Goal: Transaction & Acquisition: Download file/media

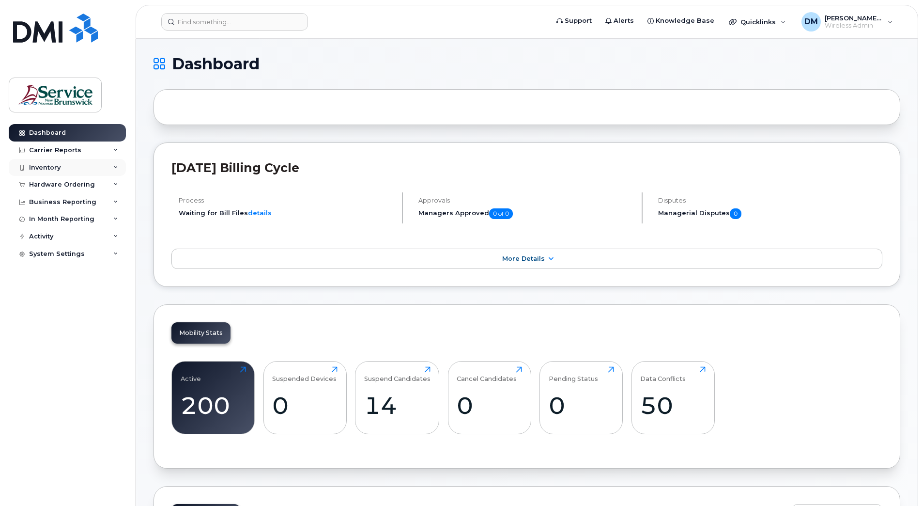
click at [115, 169] on icon at bounding box center [115, 167] width 5 height 5
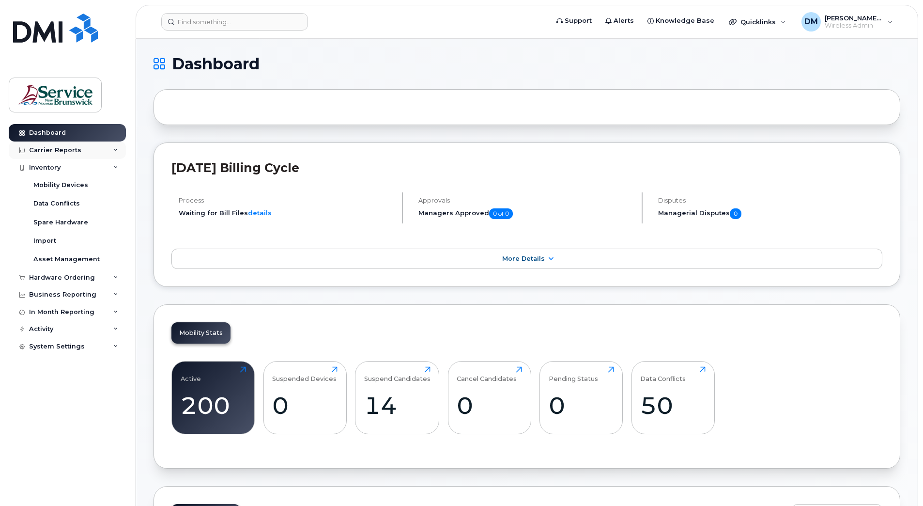
click at [55, 150] on div "Carrier Reports" at bounding box center [55, 150] width 52 height 8
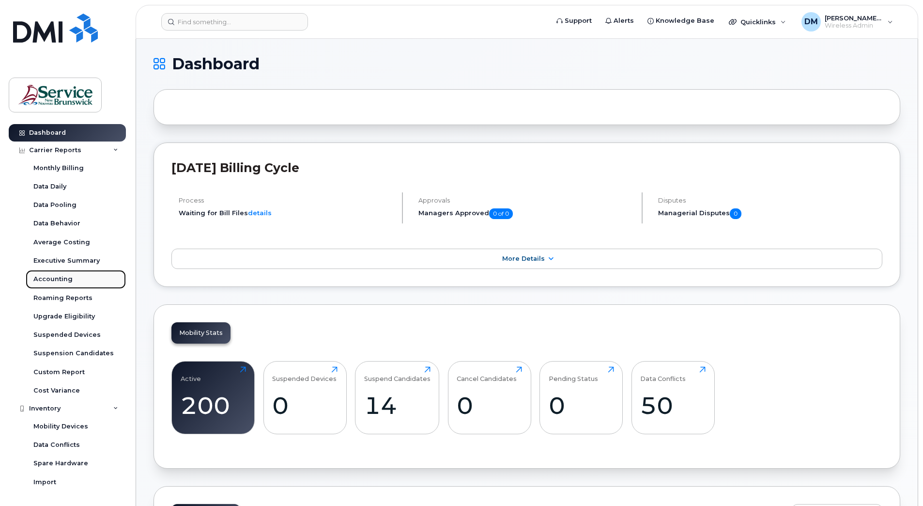
click at [58, 280] on div "Accounting" at bounding box center [52, 279] width 39 height 9
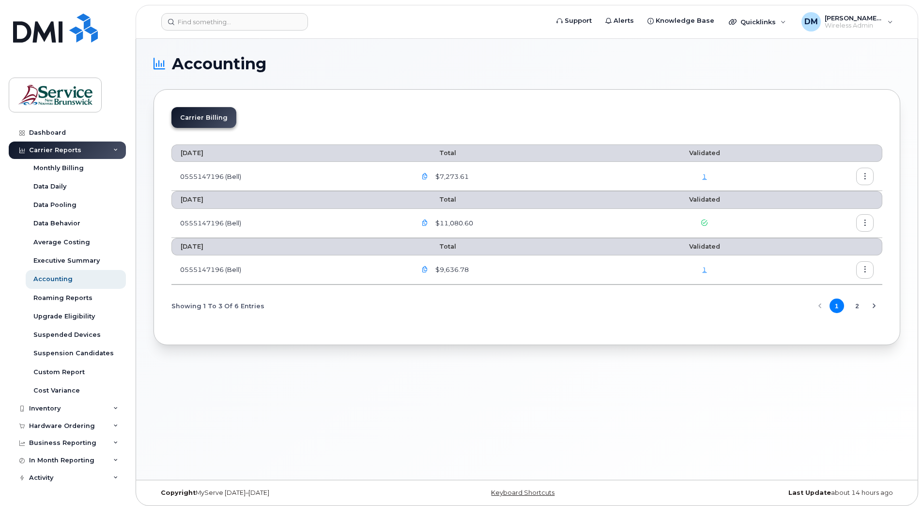
click at [428, 269] on icon "button" at bounding box center [425, 269] width 6 height 6
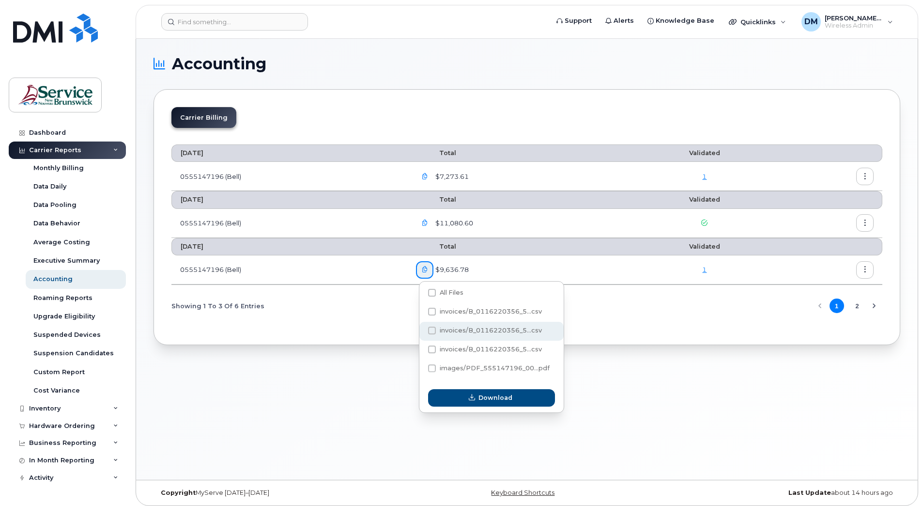
click at [432, 329] on span at bounding box center [432, 331] width 8 height 8
click at [421, 329] on input "invoices/B_0116220356_5...csv" at bounding box center [419, 330] width 5 height 5
checkbox input "true"
click at [481, 404] on button "Download" at bounding box center [491, 397] width 127 height 17
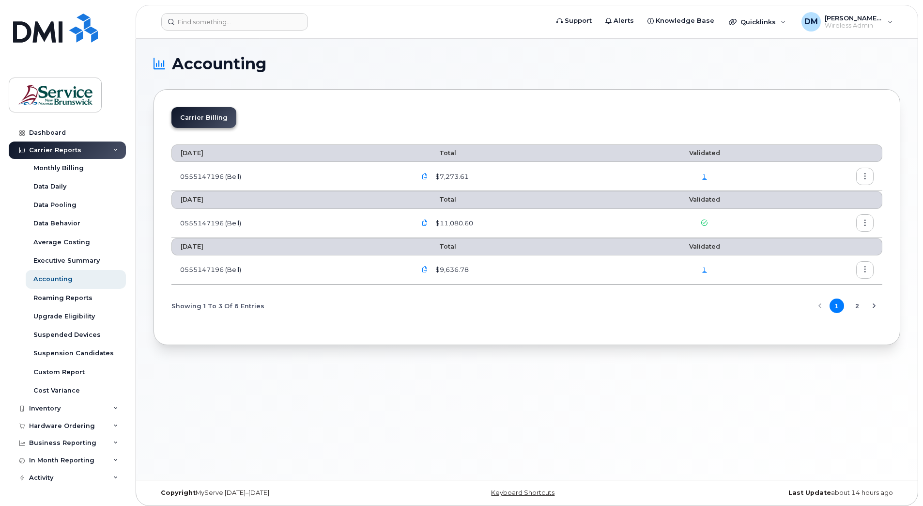
click at [858, 305] on button "2" at bounding box center [857, 305] width 15 height 15
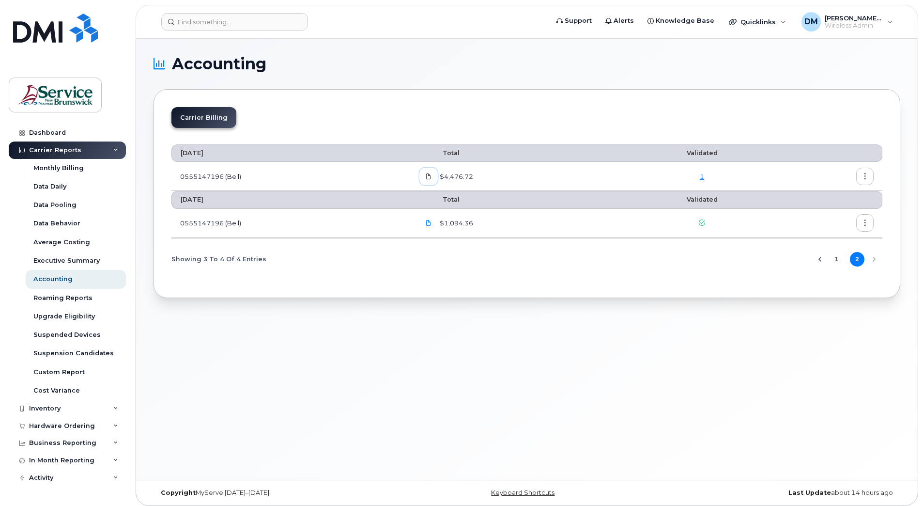
click at [431, 178] on icon at bounding box center [429, 176] width 6 height 6
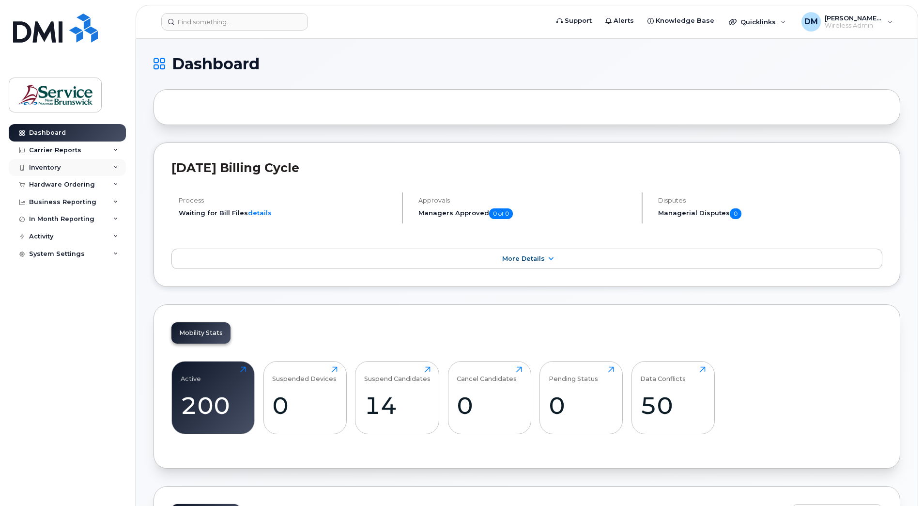
click at [110, 165] on div "Inventory" at bounding box center [67, 167] width 117 height 17
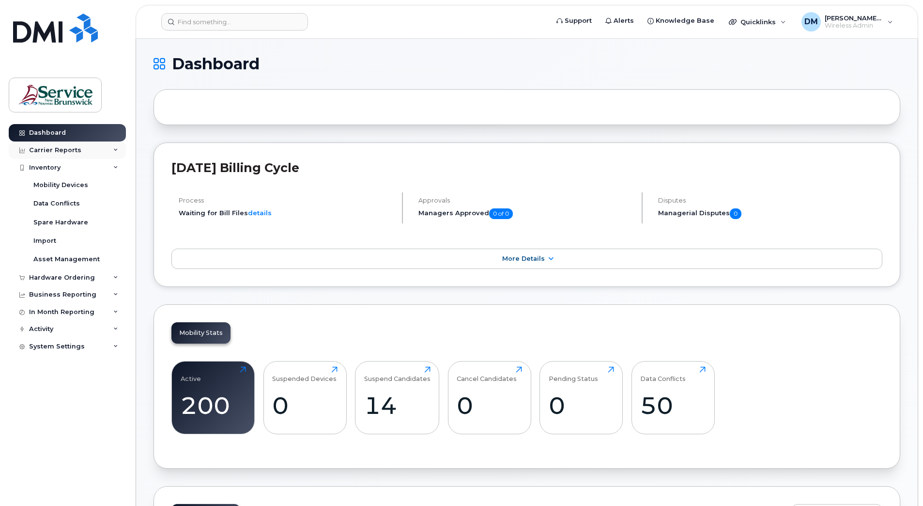
click at [113, 155] on div "Carrier Reports" at bounding box center [67, 149] width 117 height 17
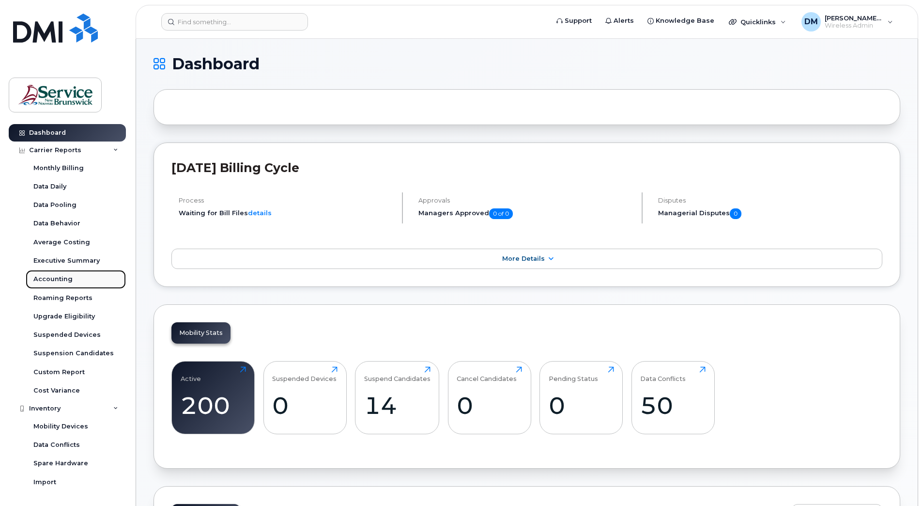
click at [59, 283] on div "Accounting" at bounding box center [52, 279] width 39 height 9
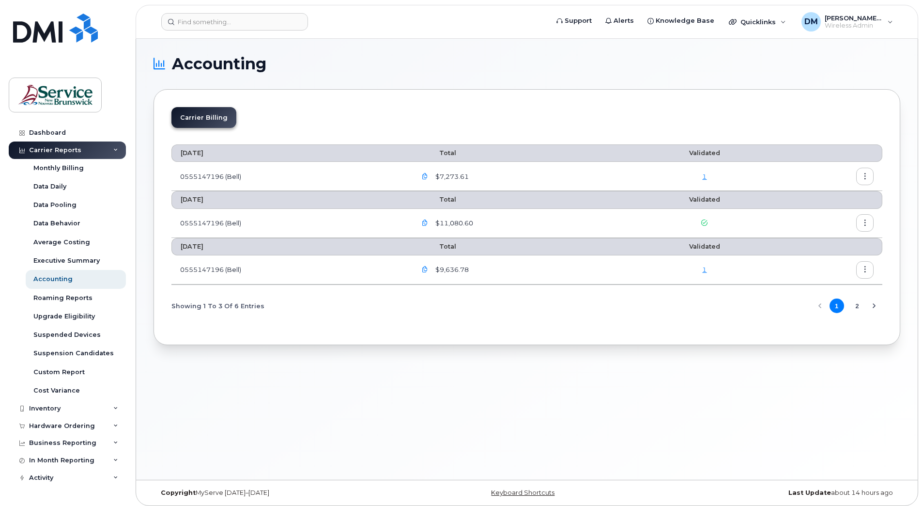
click at [428, 222] on icon "button" at bounding box center [425, 223] width 6 height 6
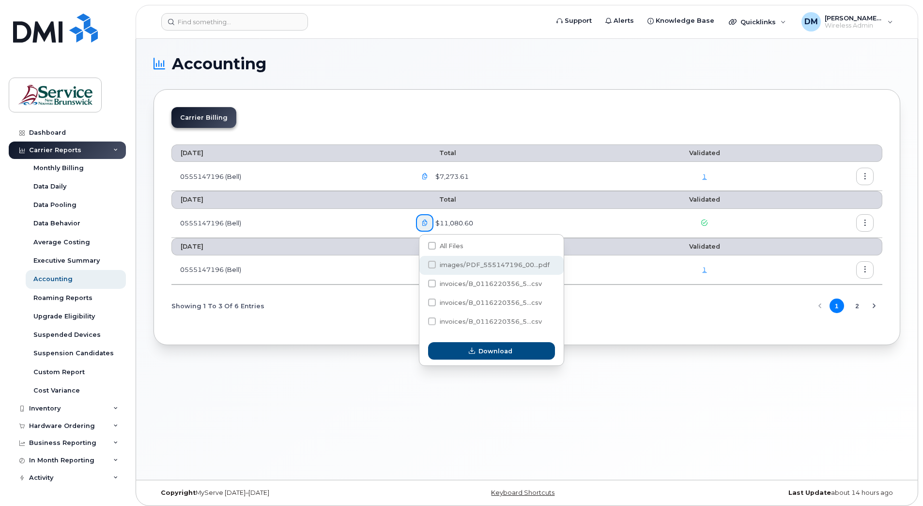
click at [432, 267] on span at bounding box center [432, 265] width 8 height 8
click at [421, 267] on input "images/PDF_555147196_00...pdf" at bounding box center [419, 265] width 5 height 5
checkbox input "true"
click at [486, 352] on span "Download" at bounding box center [496, 350] width 34 height 9
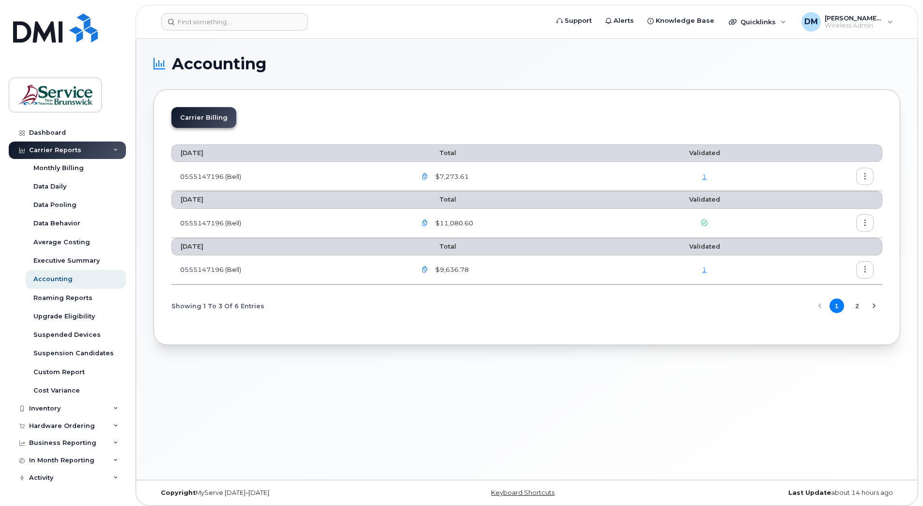
click at [428, 175] on icon "button" at bounding box center [425, 176] width 6 height 6
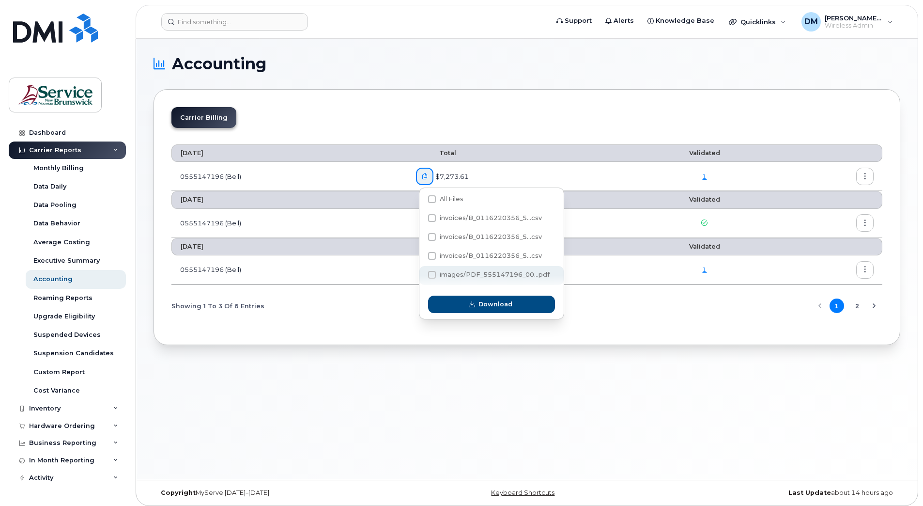
click at [435, 276] on span at bounding box center [432, 275] width 8 height 8
click at [421, 276] on input "images/PDF_555147196_00...pdf" at bounding box center [419, 275] width 5 height 5
checkbox input "true"
click at [475, 307] on icon "button" at bounding box center [472, 304] width 6 height 6
